Goal: Task Accomplishment & Management: Complete application form

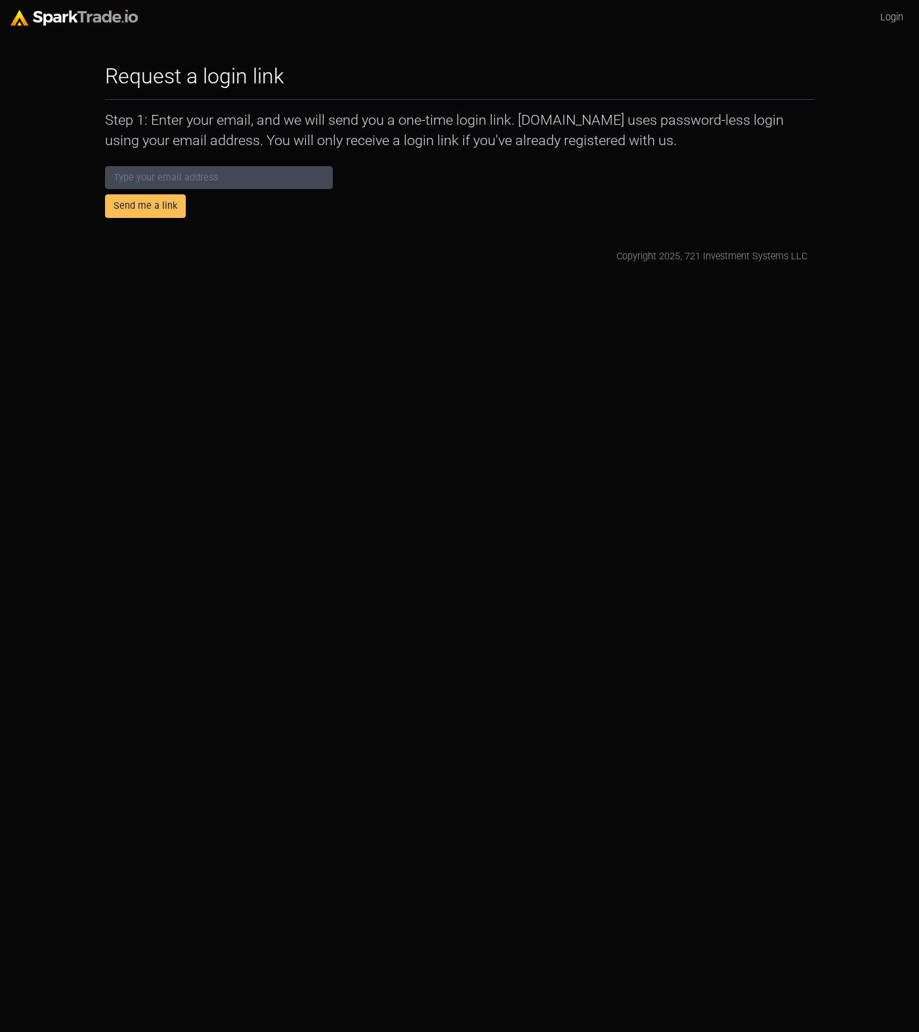
click at [434, 167] on div "Send me a link" at bounding box center [459, 189] width 722 height 57
drag, startPoint x: 261, startPoint y: 175, endPoint x: 287, endPoint y: 144, distance: 39.6
click at [264, 175] on input "email" at bounding box center [219, 178] width 228 height 24
click at [197, 168] on input "email" at bounding box center [219, 178] width 228 height 24
type input "eric+99@conlan.io"
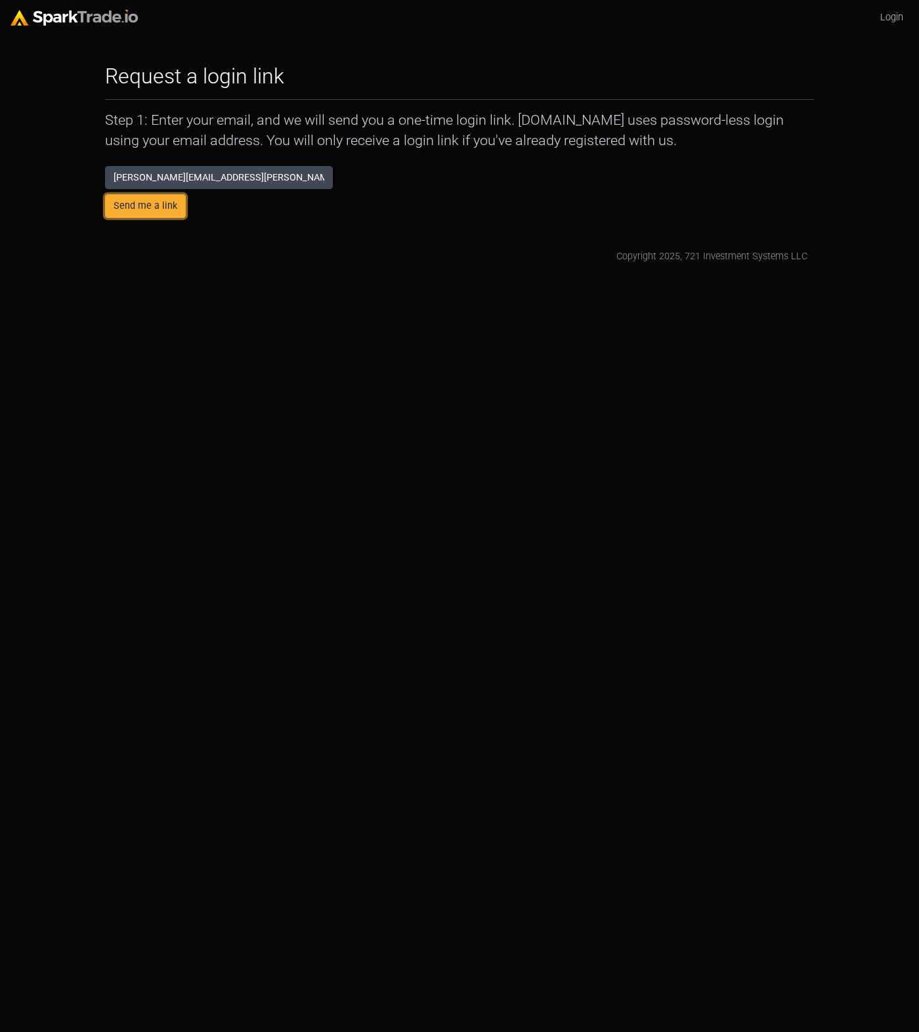
click at [157, 209] on button "Send me a link" at bounding box center [145, 206] width 81 height 24
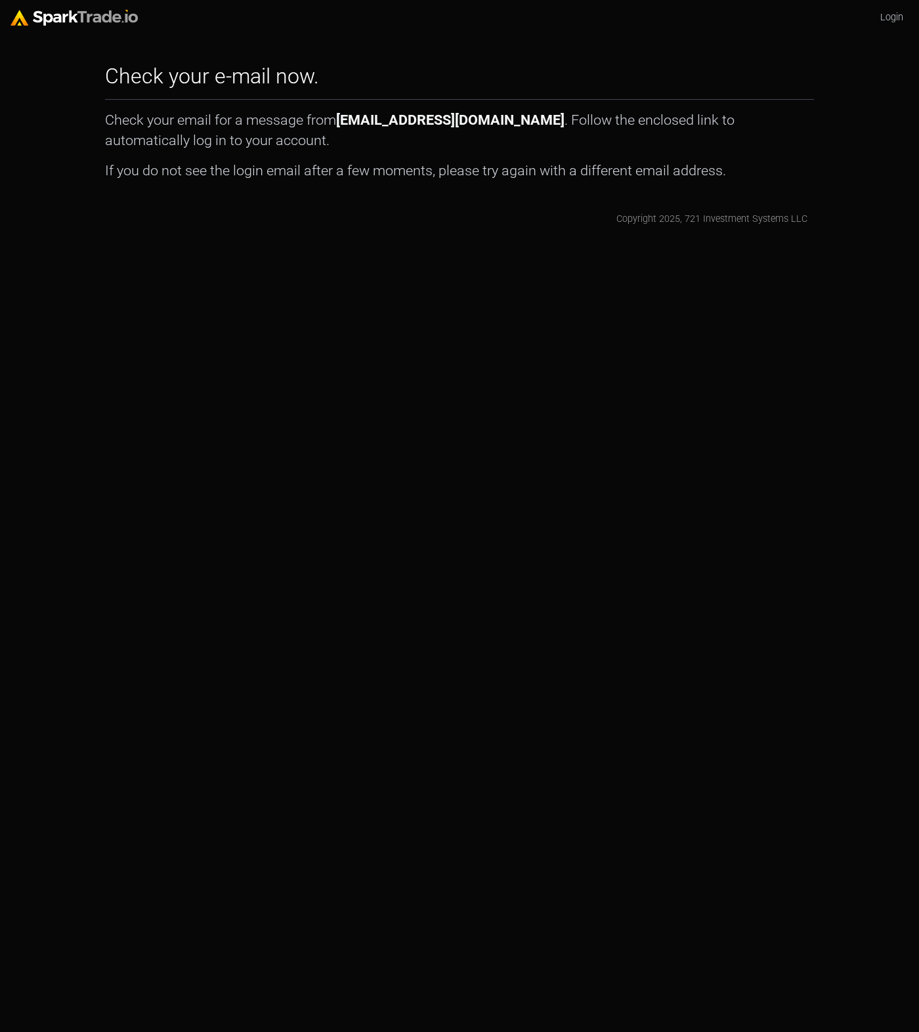
click at [184, 188] on div "Check your e-mail now. How to Use SparkTrade.io × Check your email for a messag…" at bounding box center [459, 145] width 722 height 163
drag, startPoint x: 262, startPoint y: 271, endPoint x: 190, endPoint y: 169, distance: 124.7
click at [258, 237] on html "Login Check your e-mail now. How to Use SparkTrade.io × Check your email for a …" at bounding box center [459, 118] width 919 height 237
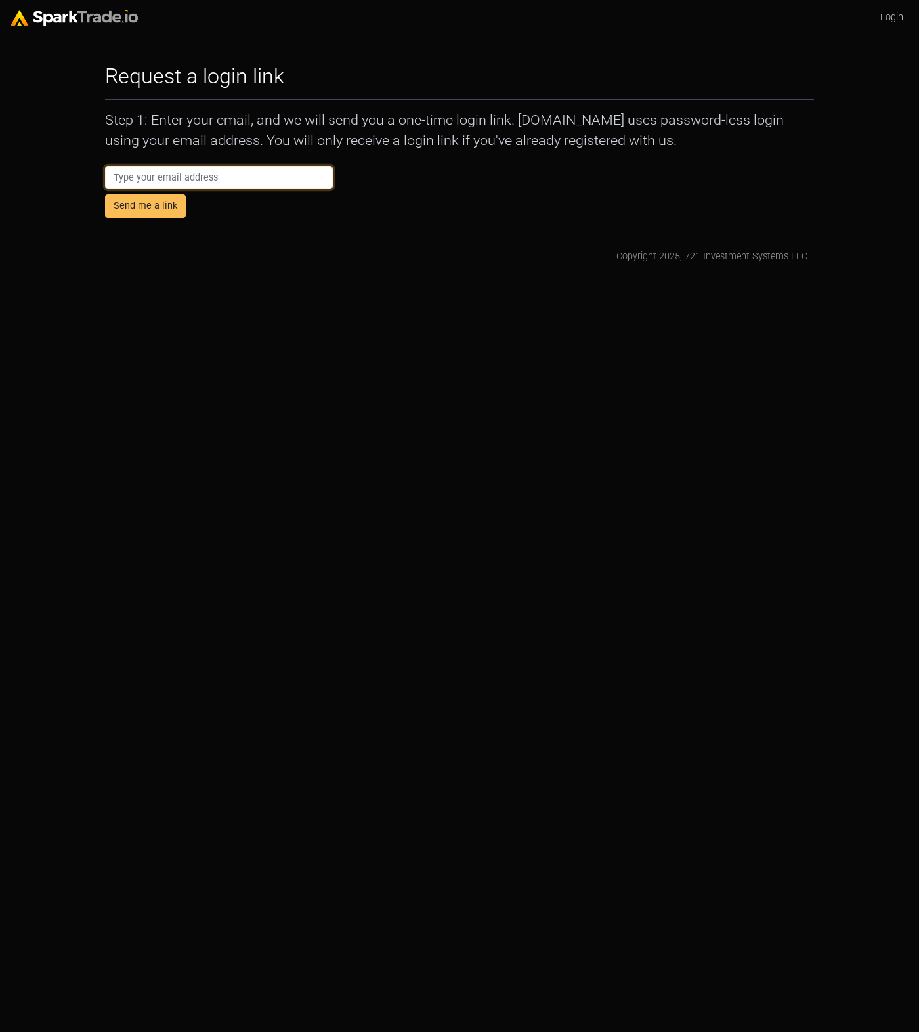
click at [161, 177] on input "email" at bounding box center [219, 178] width 228 height 24
type input "test@conlan.io"
click at [159, 205] on button "Send me a link" at bounding box center [145, 206] width 81 height 24
click at [610, 146] on p "Step 1: Enter your email, and we will send you a one-time login link. [DOMAIN_N…" at bounding box center [459, 129] width 709 height 39
drag, startPoint x: 62, startPoint y: 504, endPoint x: 65, endPoint y: 498, distance: 6.8
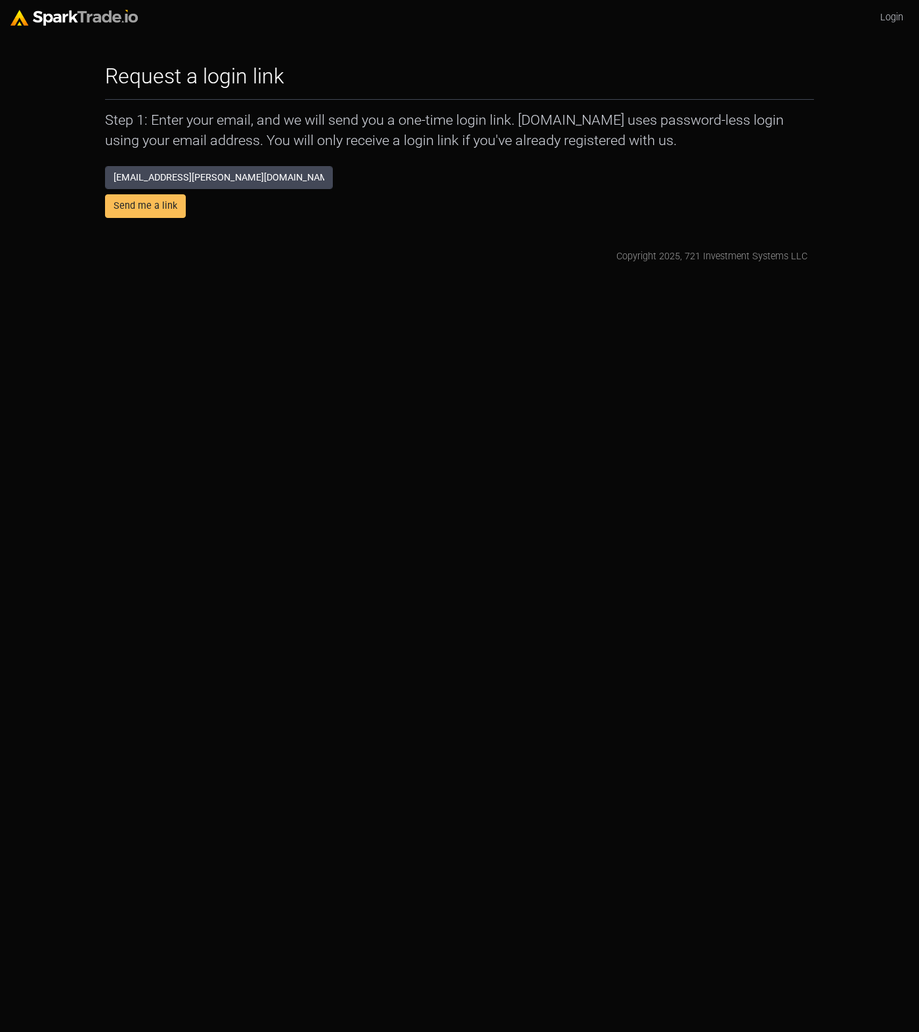
click at [64, 274] on html "Login Request a login link How to Use SparkTrade.io × Step 1: Enter your email,…" at bounding box center [459, 137] width 919 height 274
click at [91, 274] on html "Login Request a login link How to Use SparkTrade.io × Step 1: Enter your email,…" at bounding box center [459, 137] width 919 height 274
click at [51, 274] on html "Login Request a login link How to Use [DOMAIN_NAME] × Step 1: Enter your email,…" at bounding box center [459, 137] width 919 height 274
